Goal: Transaction & Acquisition: Register for event/course

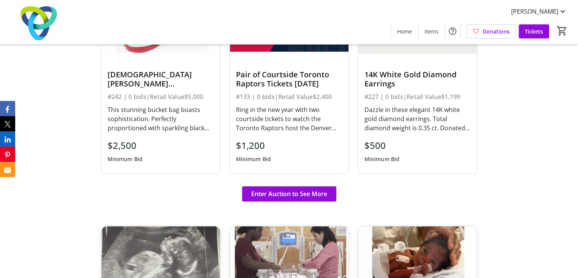
scroll to position [525, 0]
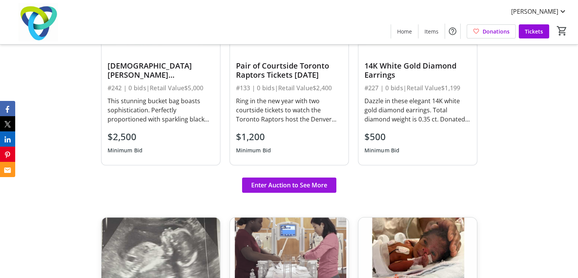
click at [282, 183] on span "Enter Auction to See More" at bounding box center [289, 184] width 76 height 9
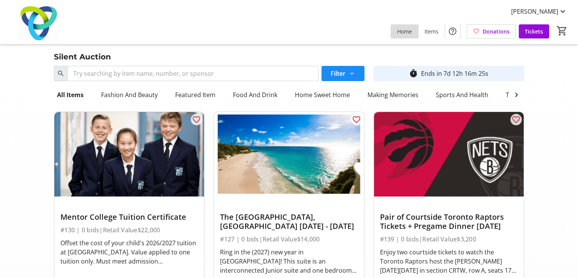
click at [408, 29] on span "Home" at bounding box center [404, 31] width 15 height 8
